Goal: Task Accomplishment & Management: Complete application form

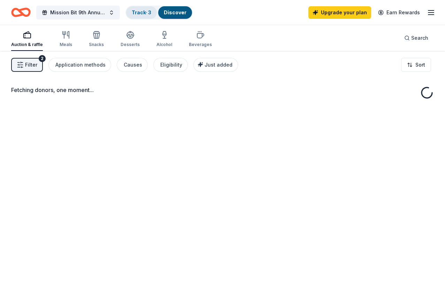
click at [142, 12] on link "Track · 3" at bounding box center [142, 12] width 20 height 6
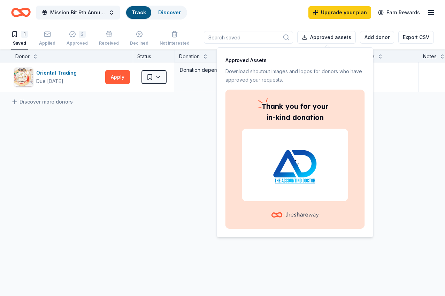
scroll to position [0, 0]
click at [280, 158] on img at bounding box center [295, 165] width 89 height 45
click at [184, 140] on div "Oriental Trading Due in 18 days Apply Saved Donation depends on request Website…" at bounding box center [267, 142] width 535 height 161
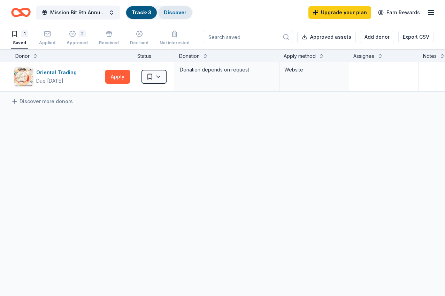
click at [166, 12] on link "Discover" at bounding box center [175, 12] width 23 height 6
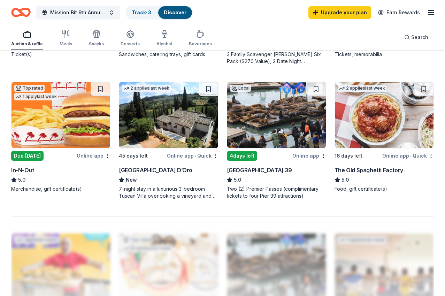
scroll to position [577, 0]
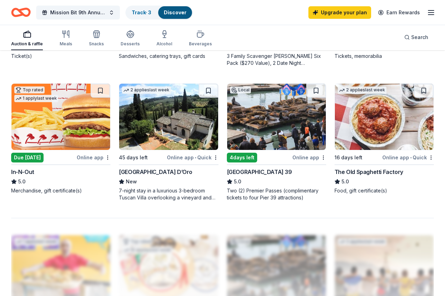
click at [177, 135] on img at bounding box center [168, 117] width 99 height 66
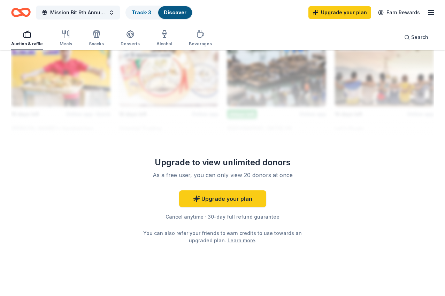
scroll to position [778, 0]
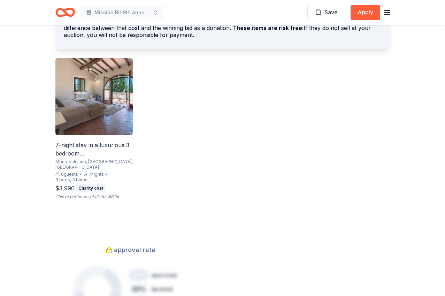
scroll to position [562, 0]
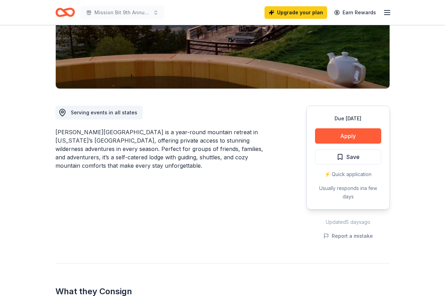
scroll to position [146, 0]
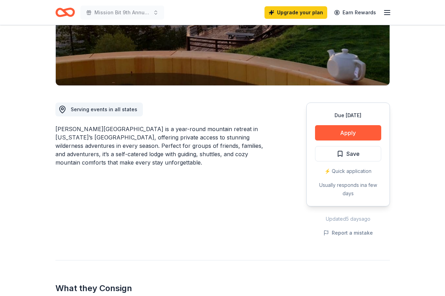
drag, startPoint x: 184, startPoint y: 105, endPoint x: 187, endPoint y: 159, distance: 54.2
click at [187, 159] on div "Serving events in all states Downing Mountain Lodge is a year-round mountain re…" at bounding box center [164, 162] width 218 height 152
drag, startPoint x: 187, startPoint y: 159, endPoint x: 105, endPoint y: 113, distance: 94.3
click at [105, 113] on div "Serving events in all states Downing Mountain Lodge is a year-round mountain re…" at bounding box center [164, 162] width 218 height 152
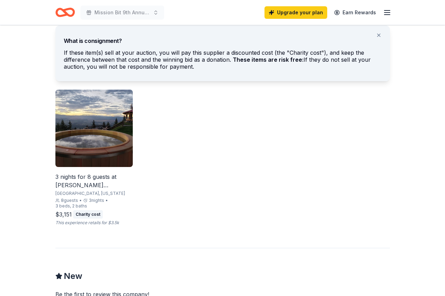
scroll to position [459, 0]
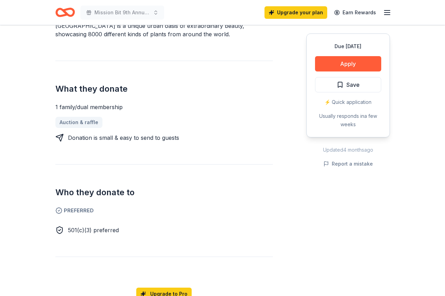
scroll to position [224, 0]
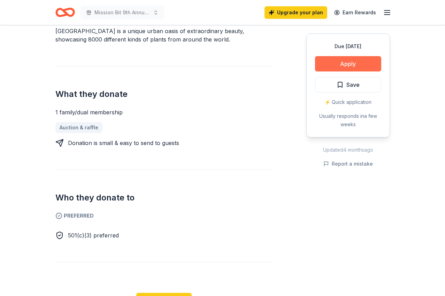
click at [350, 63] on button "Apply" at bounding box center [348, 63] width 66 height 15
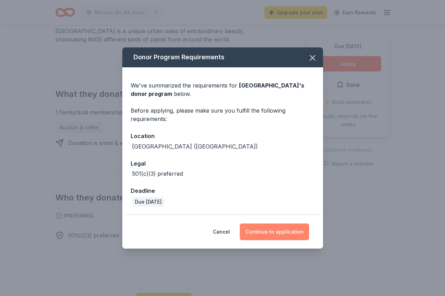
click at [261, 236] on button "Continue to application" at bounding box center [274, 232] width 69 height 17
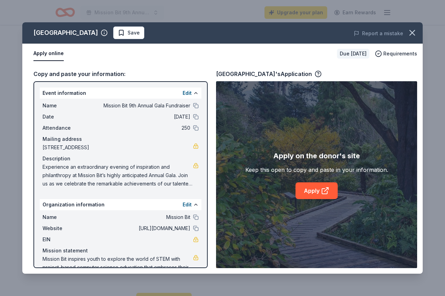
click at [303, 181] on div "Apply on the donor's site Keep this open to copy and paste in your information.…" at bounding box center [317, 174] width 143 height 49
click at [305, 187] on link "Apply" at bounding box center [317, 190] width 42 height 17
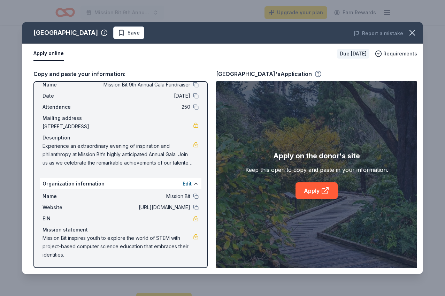
click at [322, 73] on icon "button" at bounding box center [318, 73] width 7 height 7
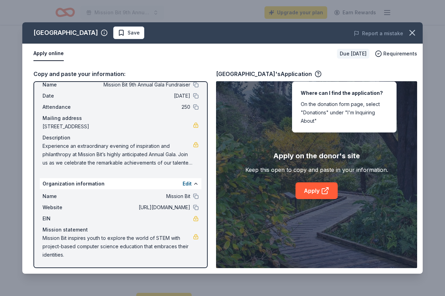
click at [251, 153] on div "Apply on the donor's site Keep this open to copy and paste in your information.…" at bounding box center [317, 174] width 143 height 49
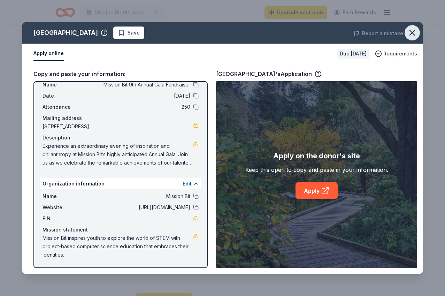
click at [411, 30] on icon "button" at bounding box center [413, 33] width 10 height 10
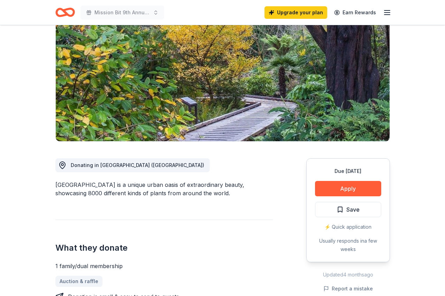
scroll to position [52, 0]
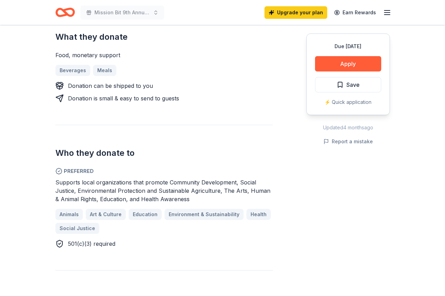
scroll to position [289, 0]
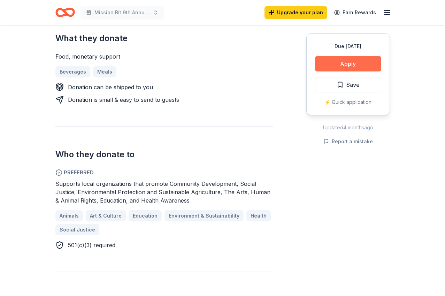
click at [366, 61] on button "Apply" at bounding box center [348, 63] width 66 height 15
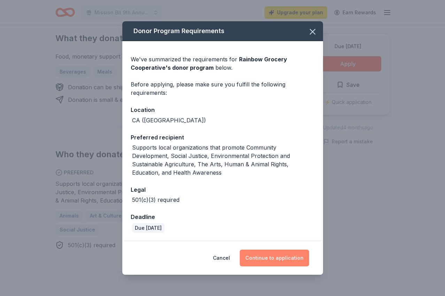
click at [291, 252] on button "Continue to application" at bounding box center [274, 258] width 69 height 17
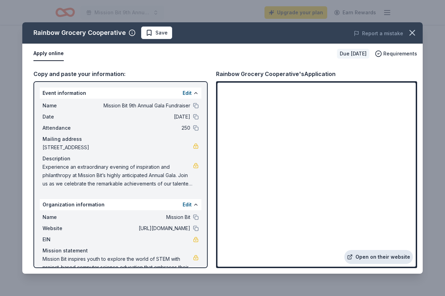
click at [359, 258] on link "Open on their website" at bounding box center [379, 257] width 69 height 14
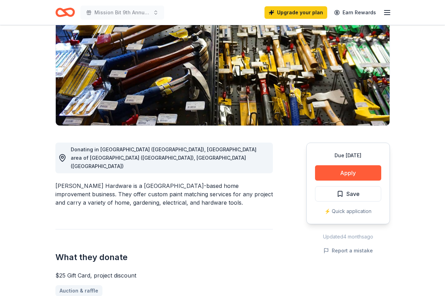
scroll to position [106, 0]
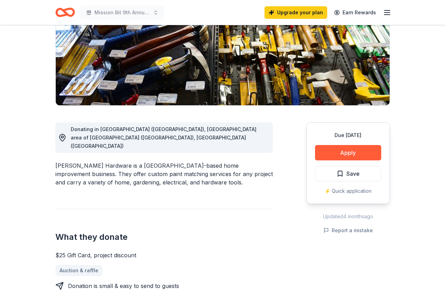
drag, startPoint x: 206, startPoint y: 130, endPoint x: 208, endPoint y: 157, distance: 26.9
click at [208, 157] on div "Donating in San Francisco (CA), Rockridge area of Oakland (CA), Oakland (CA) Co…" at bounding box center [164, 294] width 218 height 376
drag, startPoint x: 208, startPoint y: 170, endPoint x: 120, endPoint y: 150, distance: 89.3
click at [121, 162] on div "Cole Hardware is a San Francisco-based home improvement business. They offer cu…" at bounding box center [164, 174] width 218 height 25
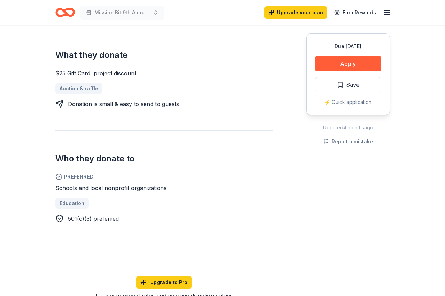
scroll to position [285, 0]
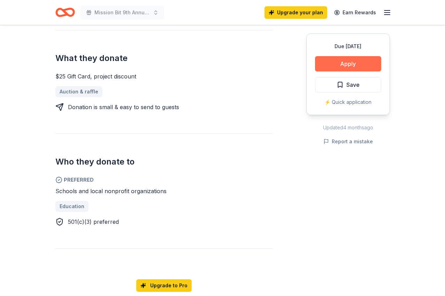
click at [326, 61] on button "Apply" at bounding box center [348, 63] width 66 height 15
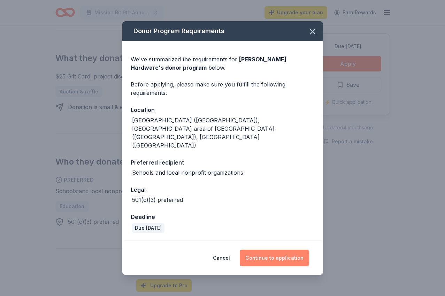
click at [259, 250] on button "Continue to application" at bounding box center [274, 258] width 69 height 17
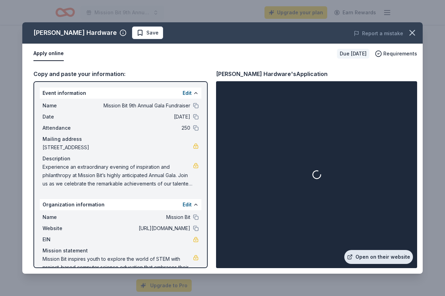
click at [360, 261] on link "Open on their website" at bounding box center [379, 257] width 69 height 14
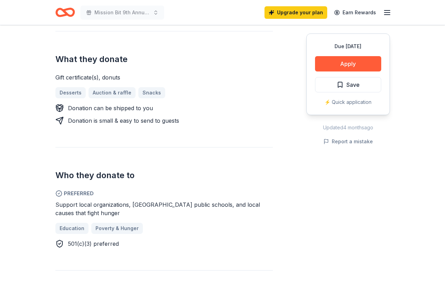
scroll to position [249, 0]
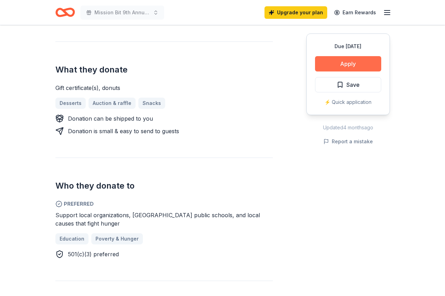
click at [347, 66] on button "Apply" at bounding box center [348, 63] width 66 height 15
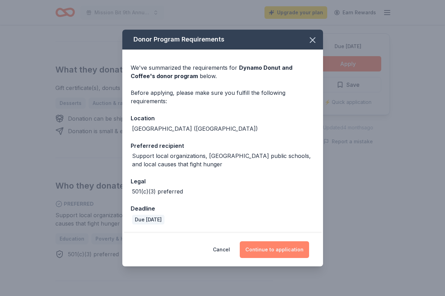
click at [277, 243] on button "Continue to application" at bounding box center [274, 249] width 69 height 17
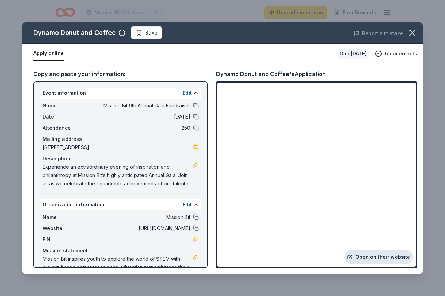
click at [391, 256] on link "Open on their website" at bounding box center [379, 257] width 69 height 14
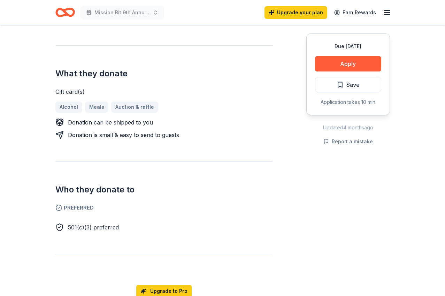
scroll to position [165, 0]
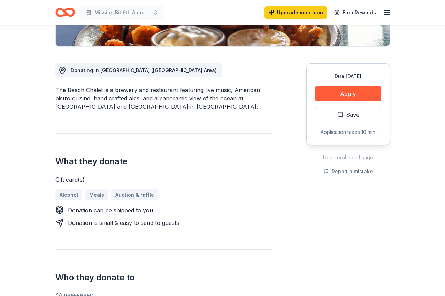
drag, startPoint x: 236, startPoint y: 86, endPoint x: 236, endPoint y: 108, distance: 22.3
click at [236, 108] on div "The Beach Chalet is a brewery and restaurant featuring live music, American bis…" at bounding box center [164, 98] width 218 height 25
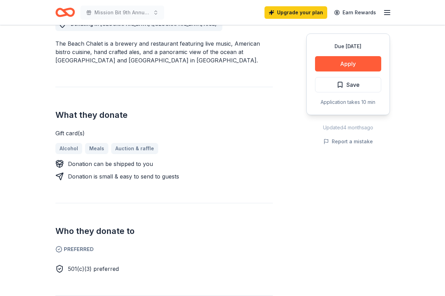
scroll to position [285, 0]
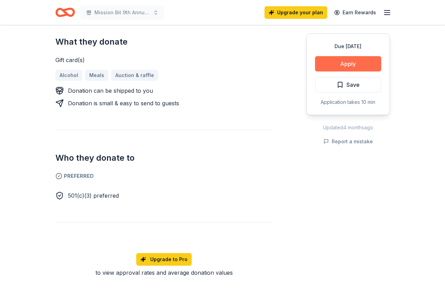
click at [340, 69] on button "Apply" at bounding box center [348, 63] width 66 height 15
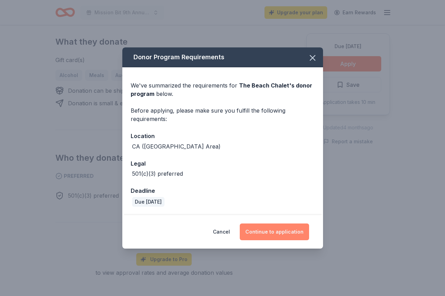
click at [282, 228] on button "Continue to application" at bounding box center [274, 232] width 69 height 17
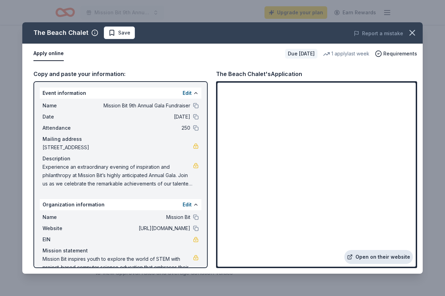
click at [365, 256] on link "Open on their website" at bounding box center [379, 257] width 69 height 14
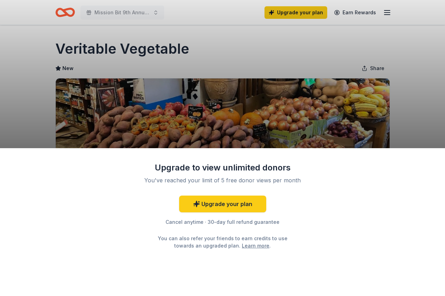
click at [280, 111] on div "Upgrade to view unlimited donors You've reached your limit of 5 free donor view…" at bounding box center [222, 148] width 445 height 296
